Goal: Navigation & Orientation: Find specific page/section

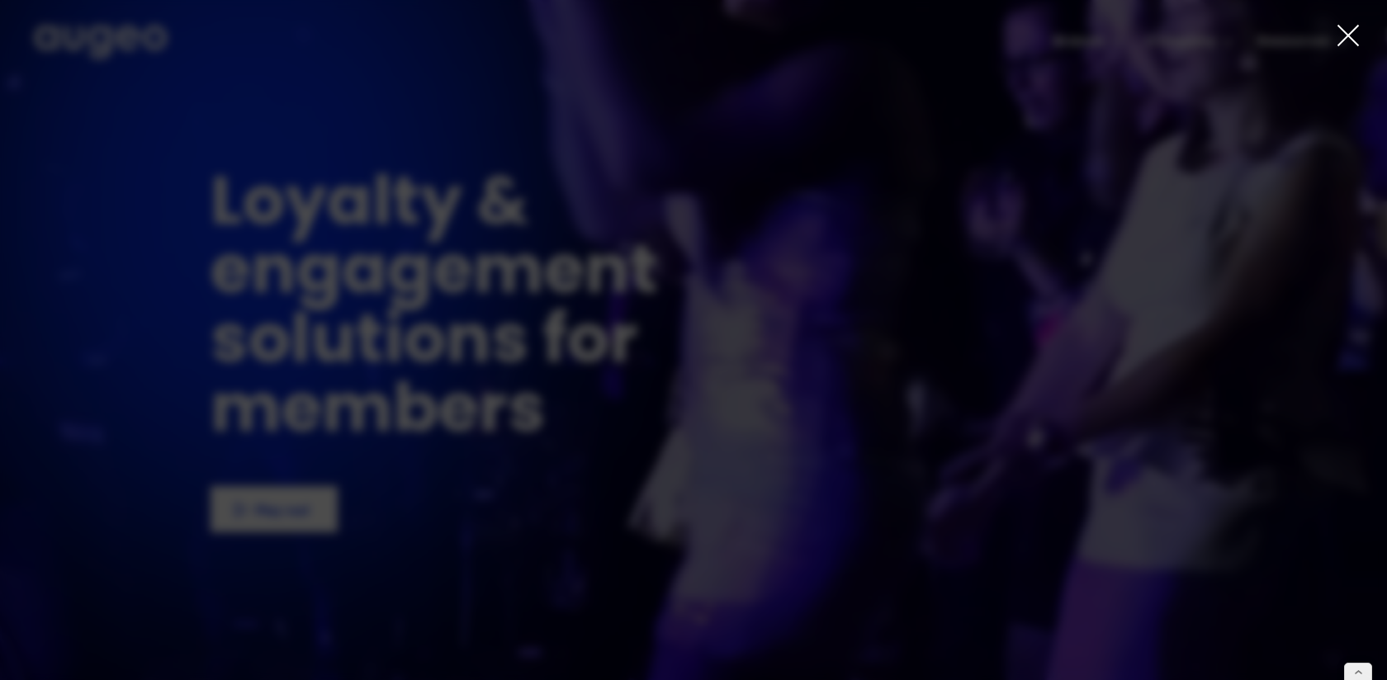
click at [1334, 27] on div at bounding box center [693, 340] width 1387 height 680
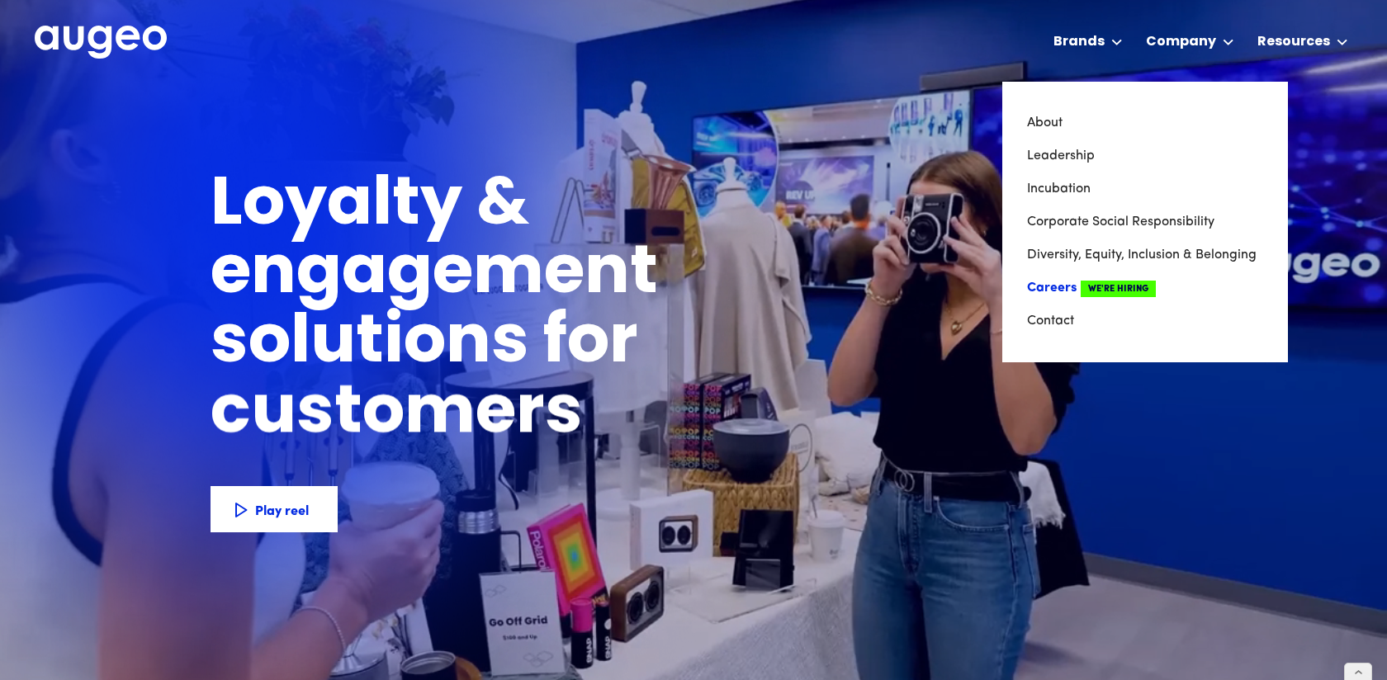
click at [1057, 293] on link "Careers We're Hiring" at bounding box center [1145, 288] width 236 height 33
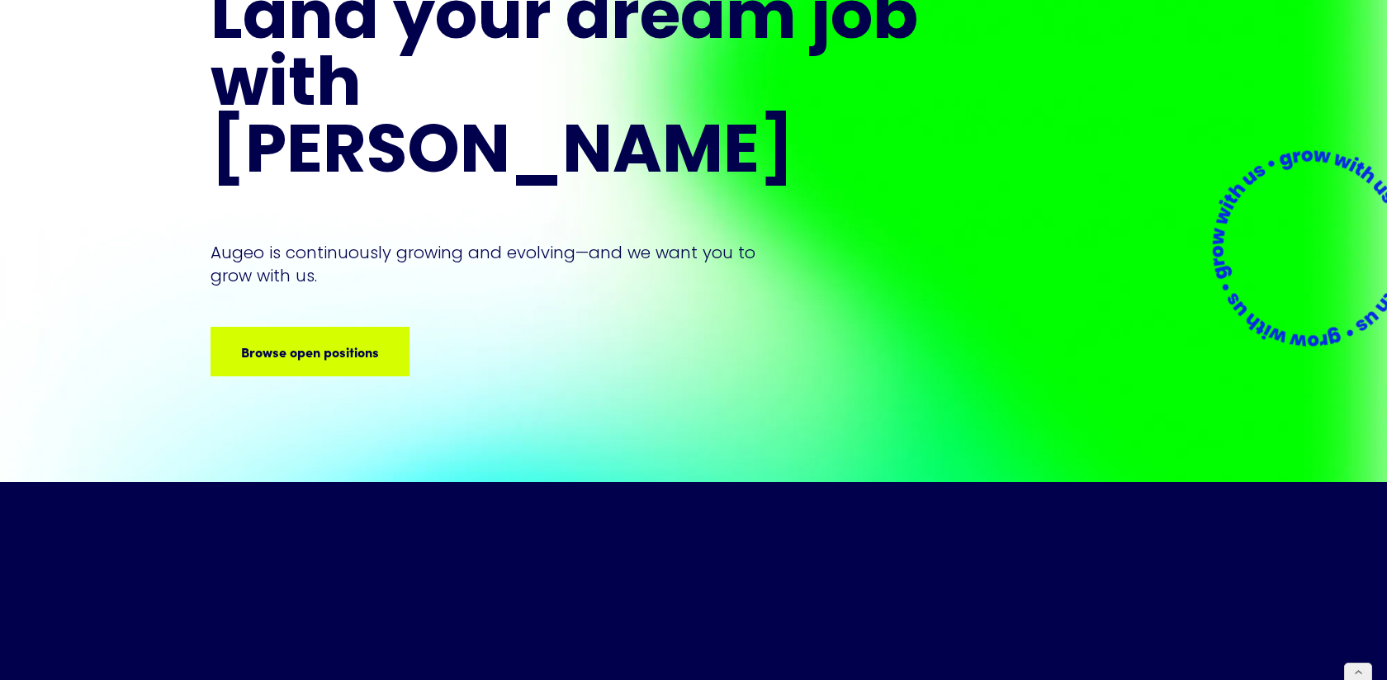
click at [301, 258] on div "Careers Land your dream job﻿ with [PERSON_NAME] is continuously growing and evo…" at bounding box center [566, 163] width 713 height 425
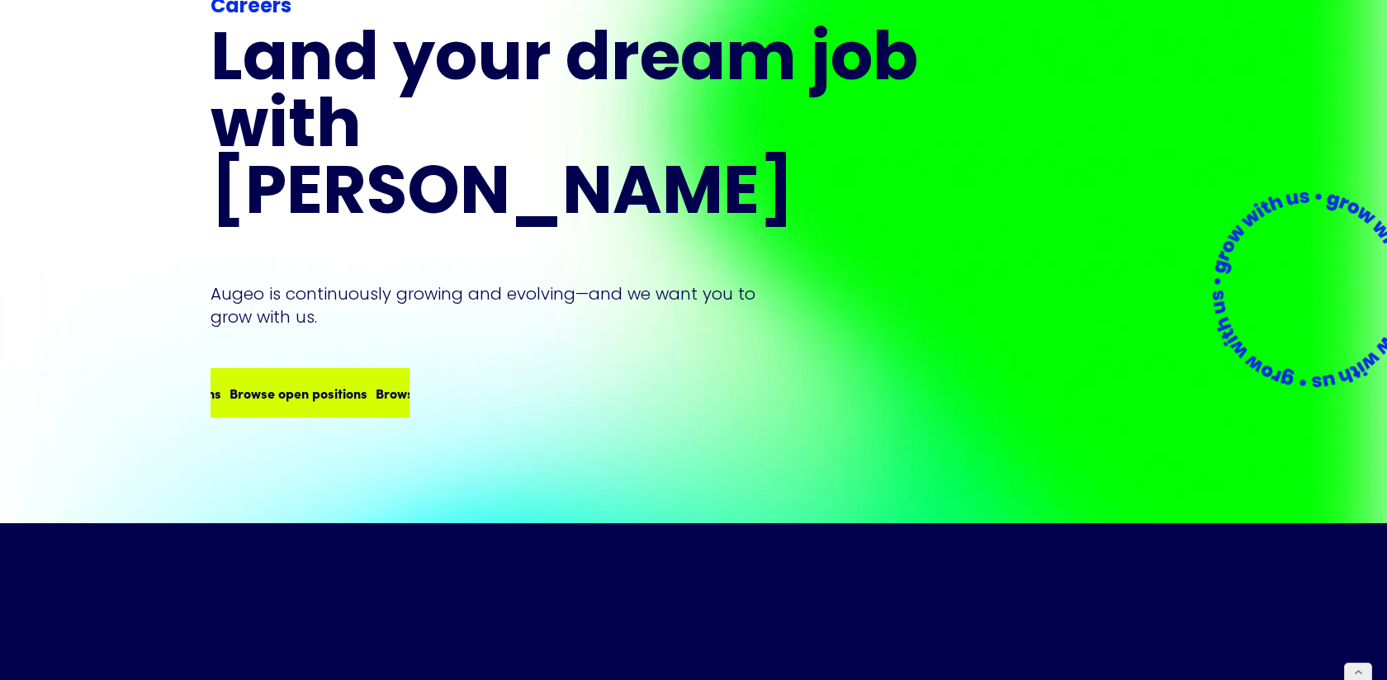
scroll to position [117, 0]
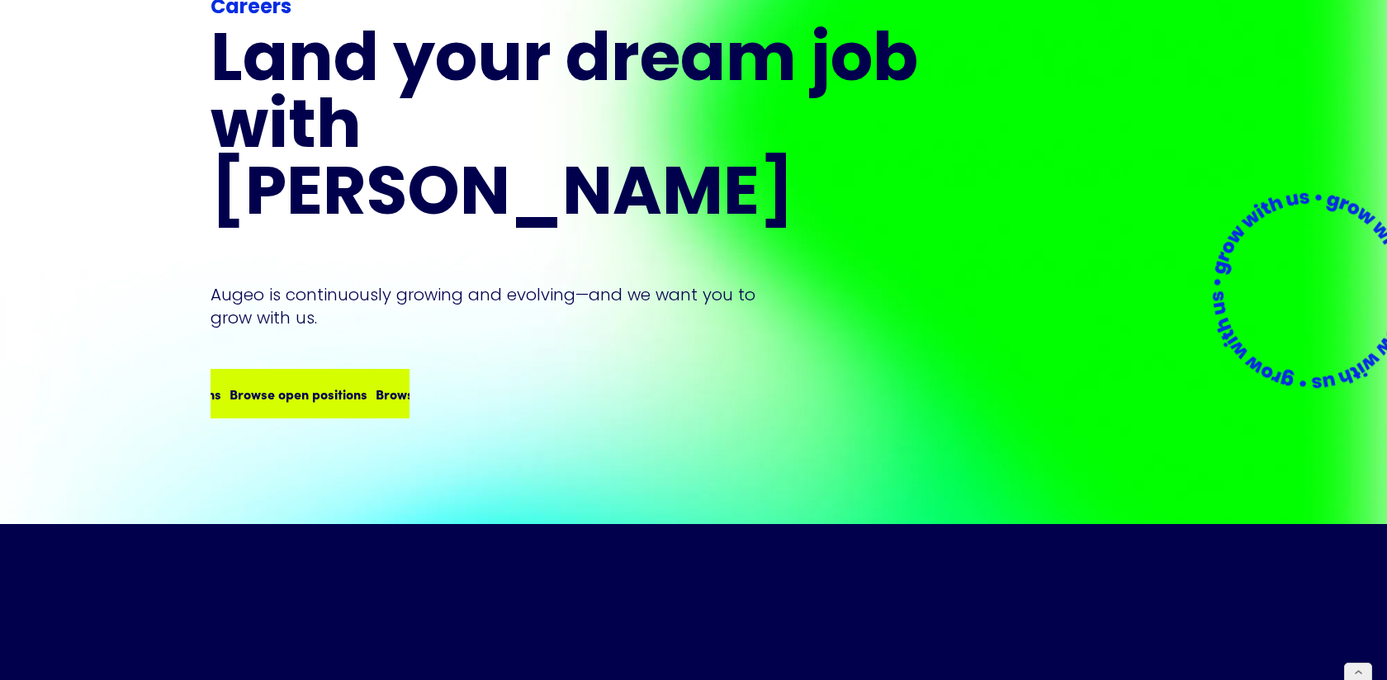
click at [376, 384] on div "Browse open positions" at bounding box center [445, 394] width 138 height 20
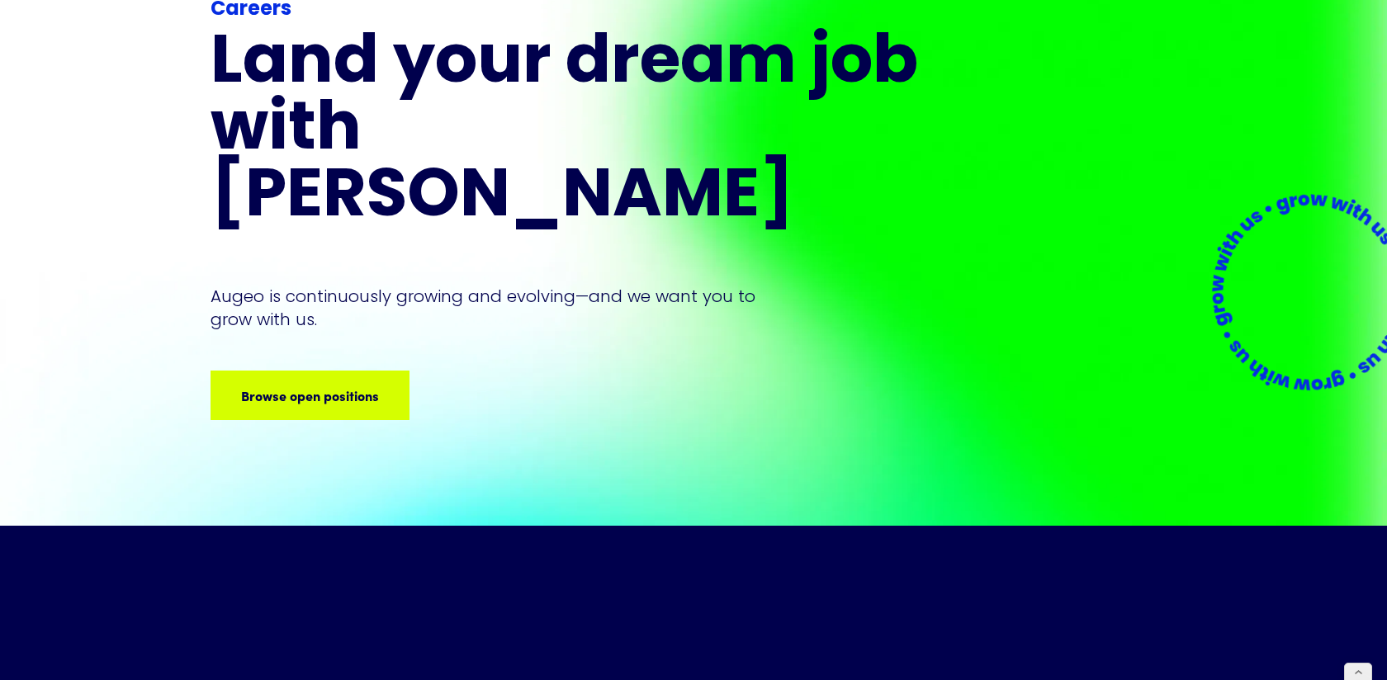
scroll to position [116, 0]
